Goal: Task Accomplishment & Management: Complete application form

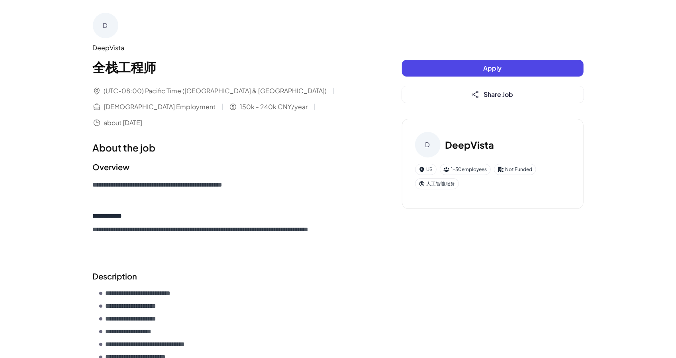
click at [448, 65] on button "Apply" at bounding box center [493, 68] width 182 height 17
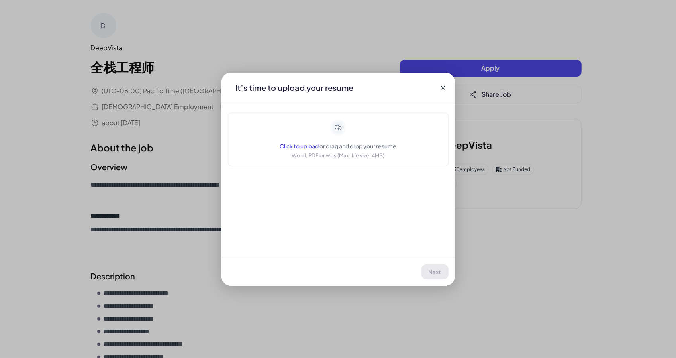
click at [300, 144] on span "Click to upload" at bounding box center [299, 145] width 39 height 7
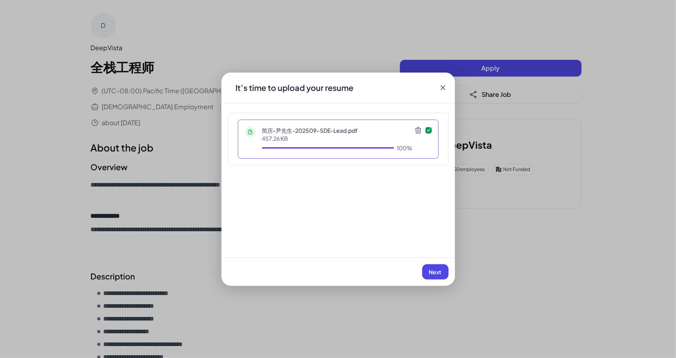
click at [437, 269] on span "Next" at bounding box center [435, 271] width 13 height 7
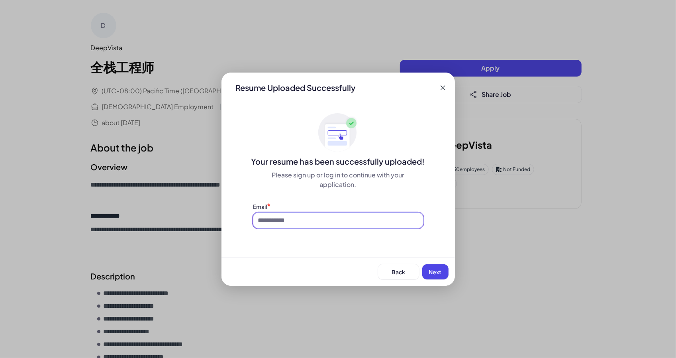
click at [307, 217] on input at bounding box center [338, 220] width 170 height 15
type input "**********"
click at [433, 270] on span "Next" at bounding box center [435, 271] width 13 height 7
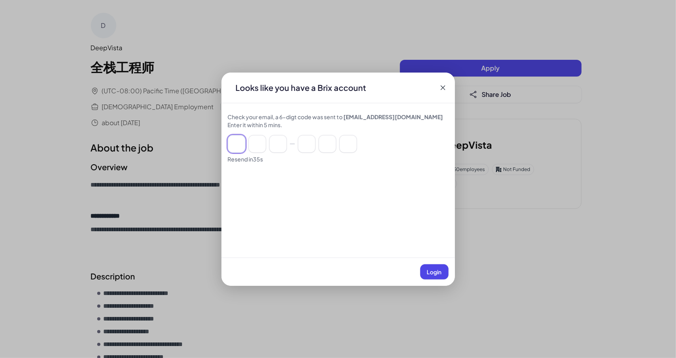
click at [238, 143] on input at bounding box center [237, 144] width 18 height 18
type input "*"
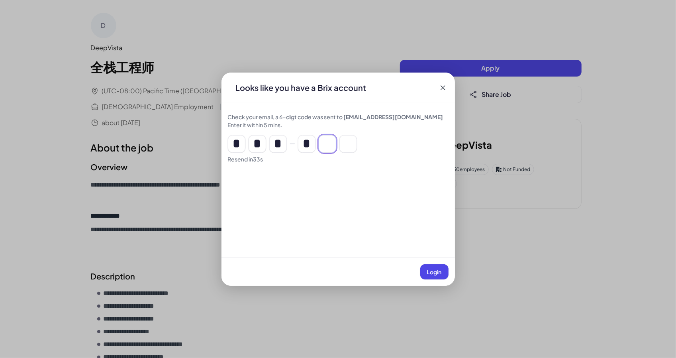
type input "*"
click at [440, 266] on button "Login" at bounding box center [434, 271] width 28 height 15
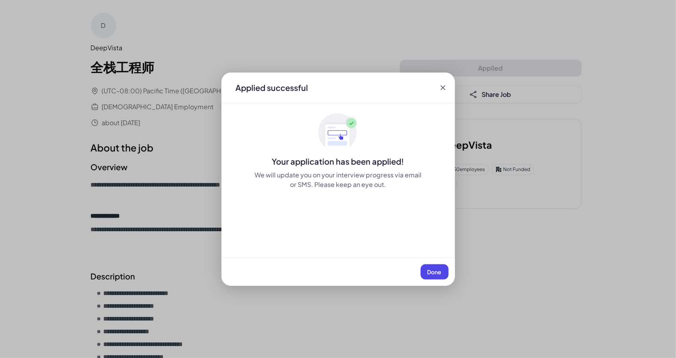
click at [430, 272] on span "Done" at bounding box center [434, 271] width 14 height 7
